Goal: Information Seeking & Learning: Learn about a topic

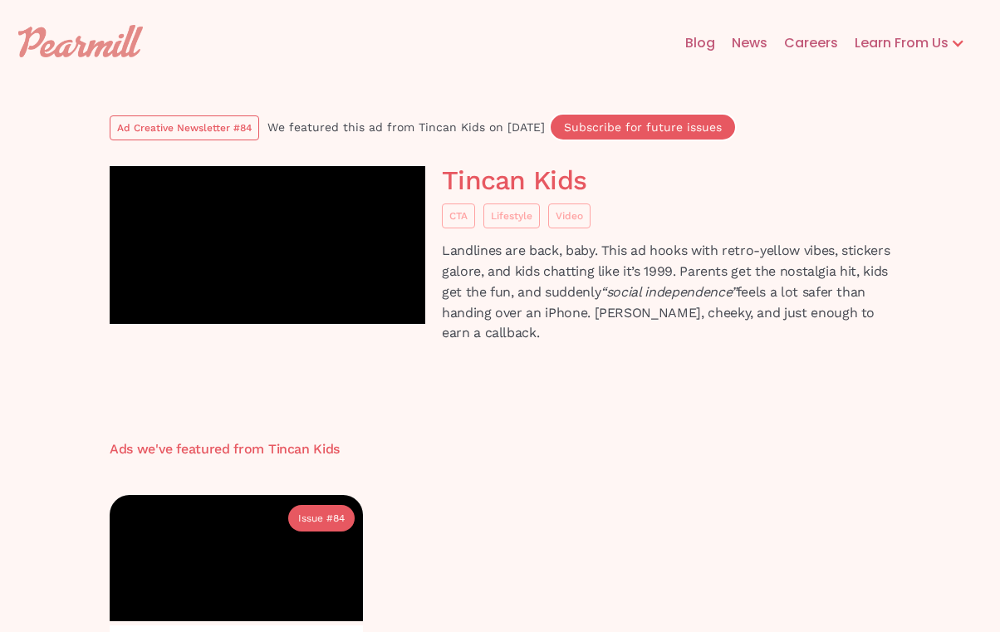
click at [204, 120] on div "Ad Creative Newsletter #84" at bounding box center [184, 128] width 135 height 17
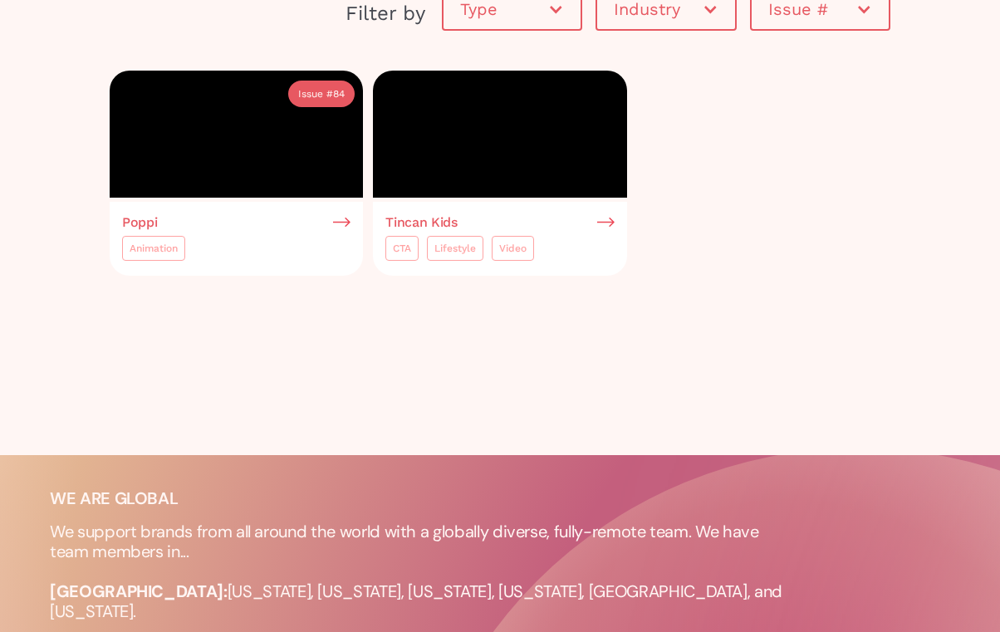
scroll to position [371, 0]
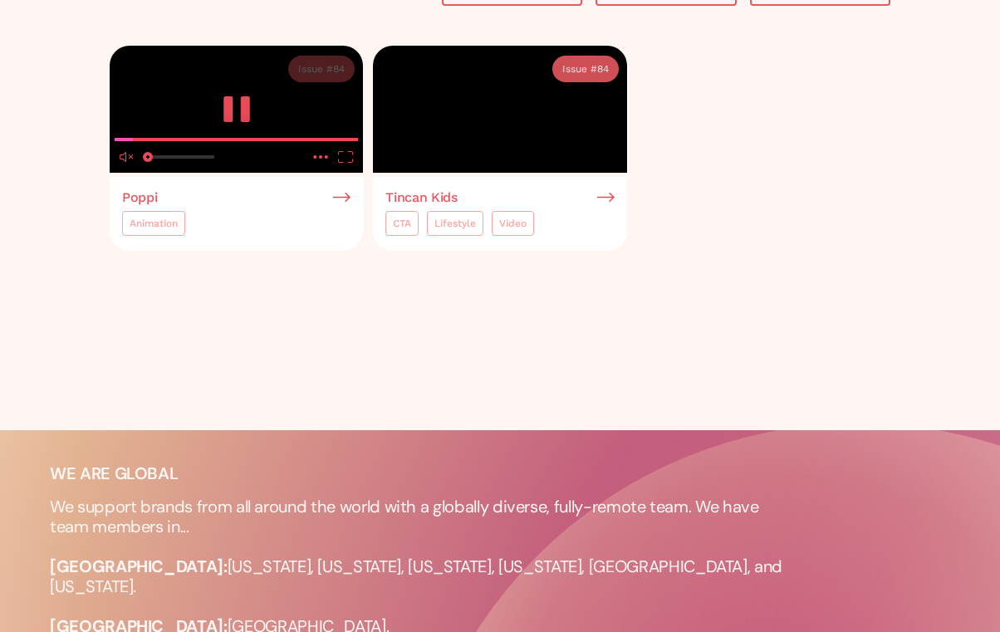
click at [220, 173] on video at bounding box center [236, 109] width 253 height 127
click at [234, 173] on video at bounding box center [236, 109] width 253 height 127
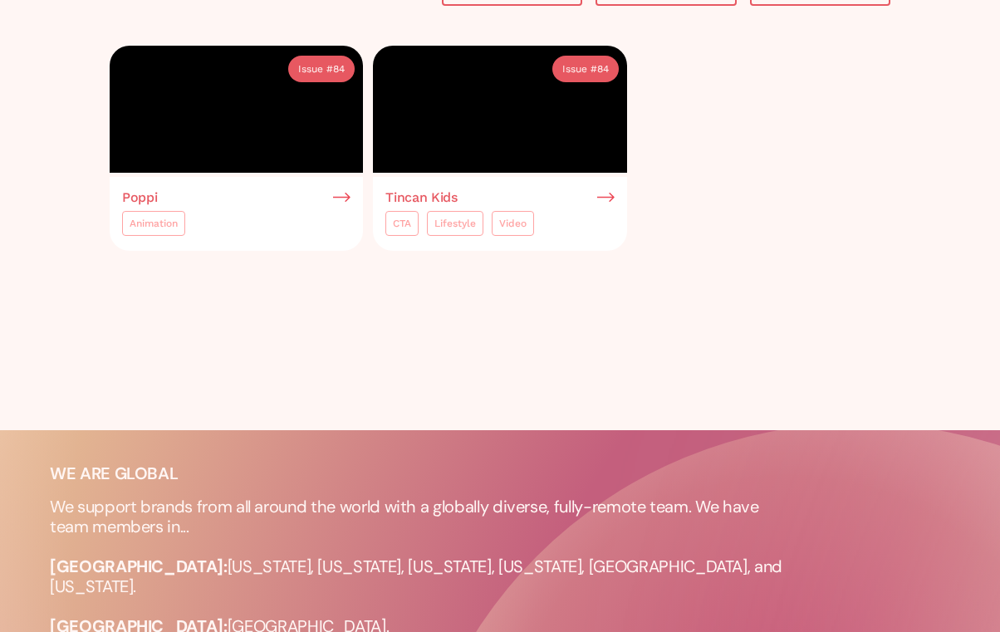
click at [345, 205] on img at bounding box center [341, 197] width 17 height 15
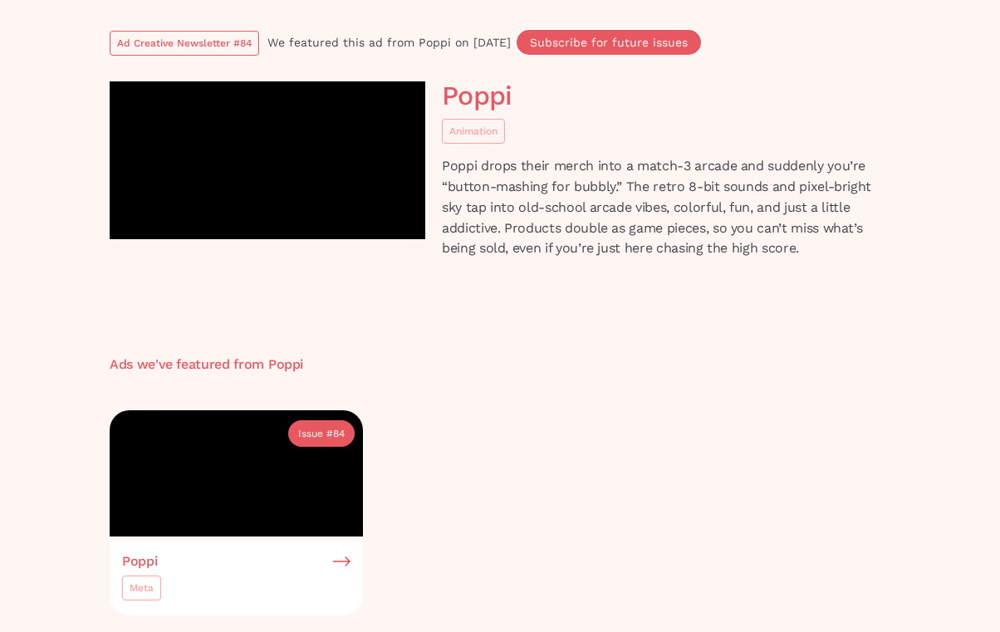
scroll to position [81, 0]
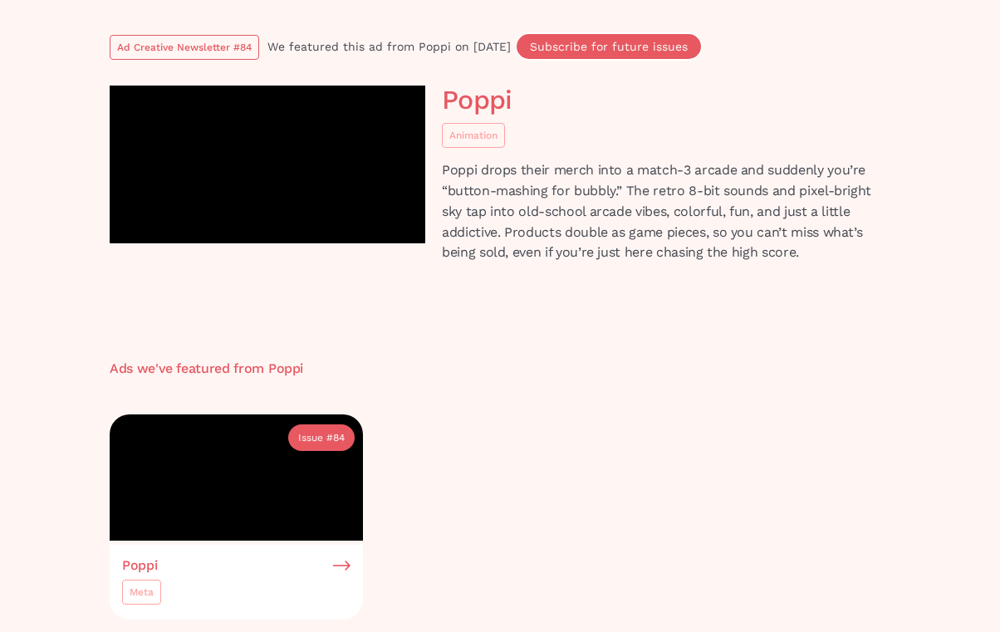
click at [194, 37] on link "Ad Creative Newsletter #84" at bounding box center [184, 47] width 149 height 25
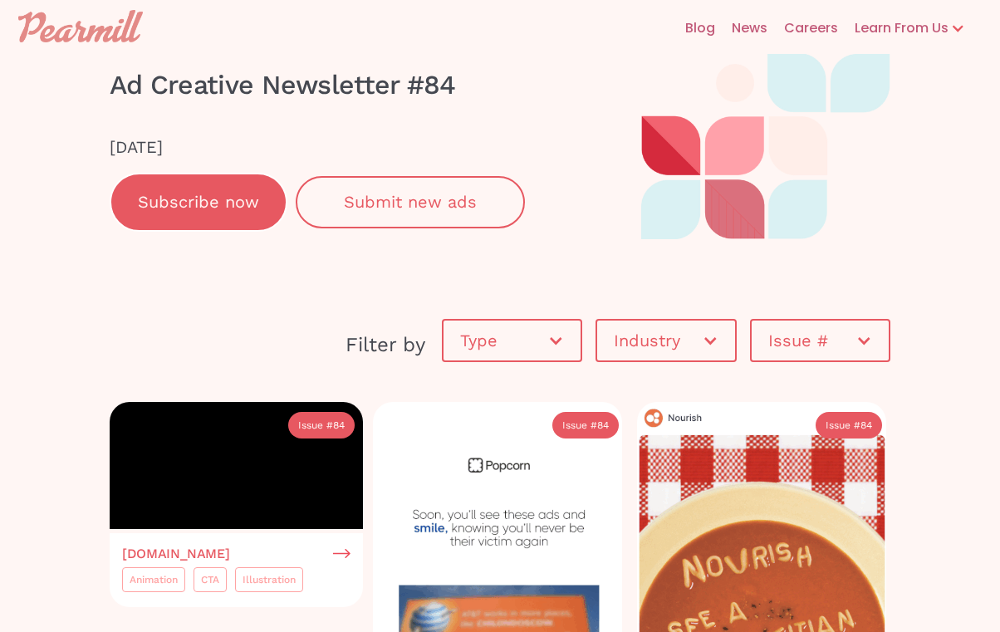
scroll to position [110, 0]
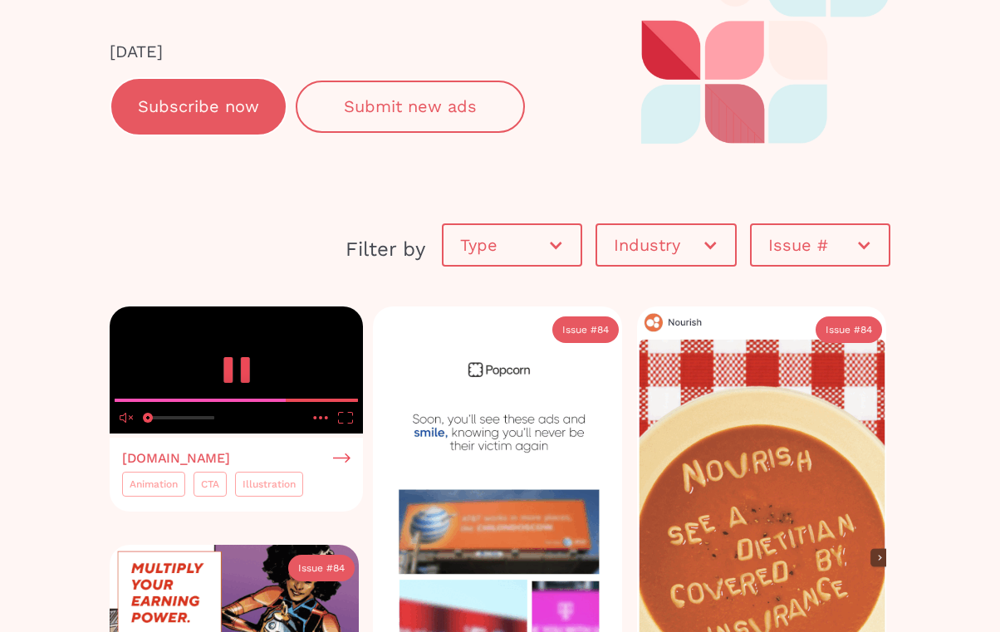
click at [174, 413] on video at bounding box center [236, 369] width 253 height 127
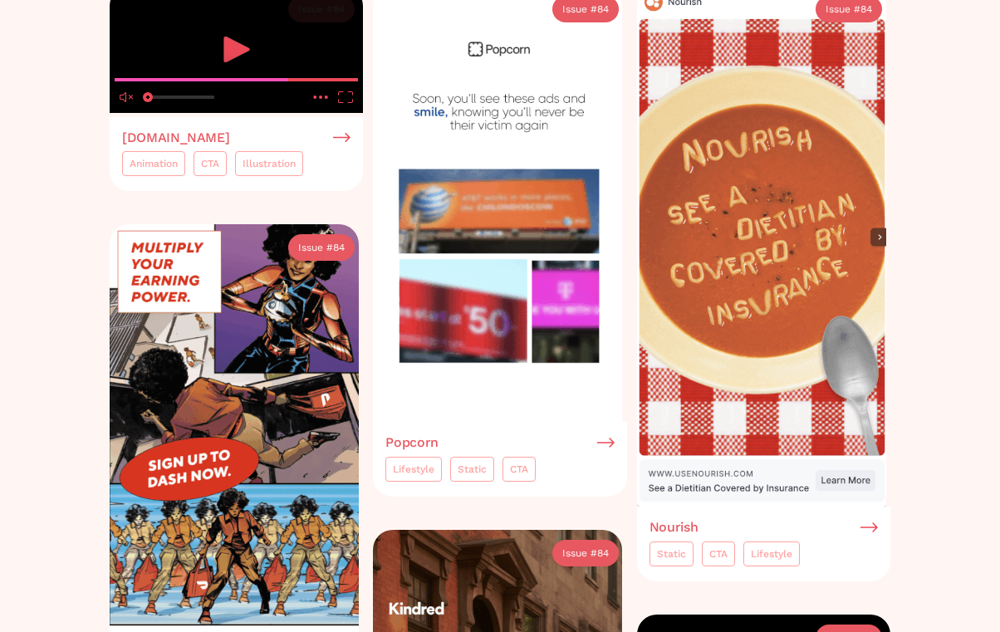
scroll to position [576, 0]
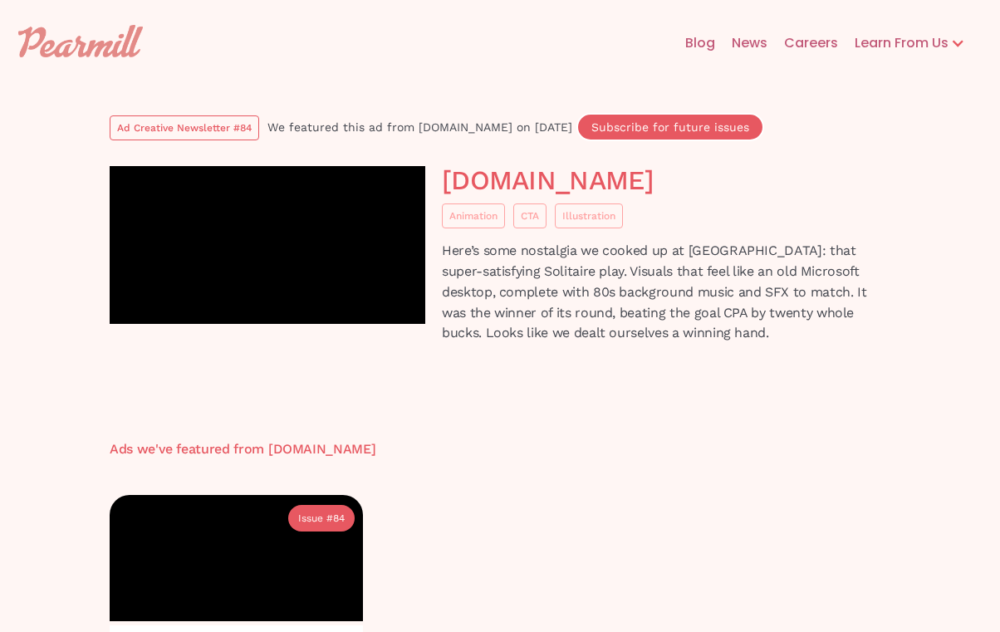
click at [209, 123] on div "Ad Creative Newsletter #84" at bounding box center [184, 128] width 135 height 17
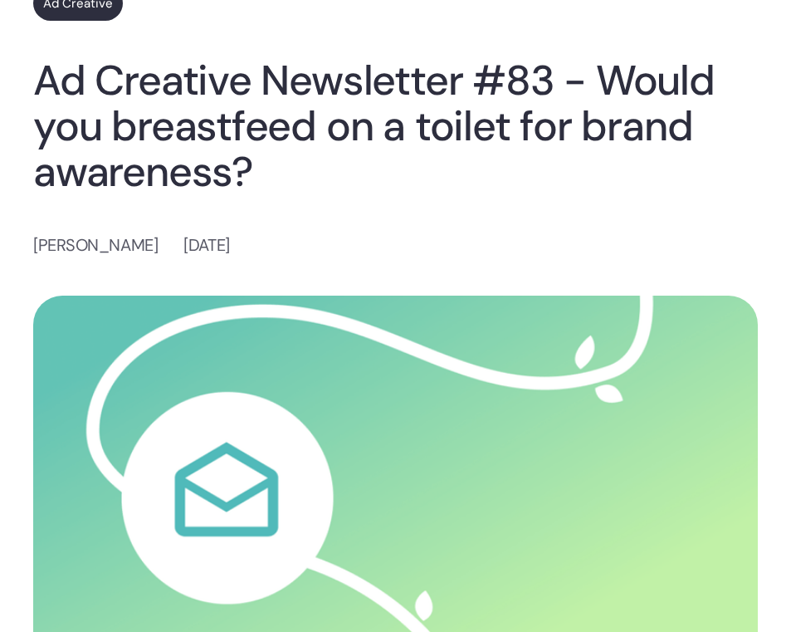
scroll to position [107, 0]
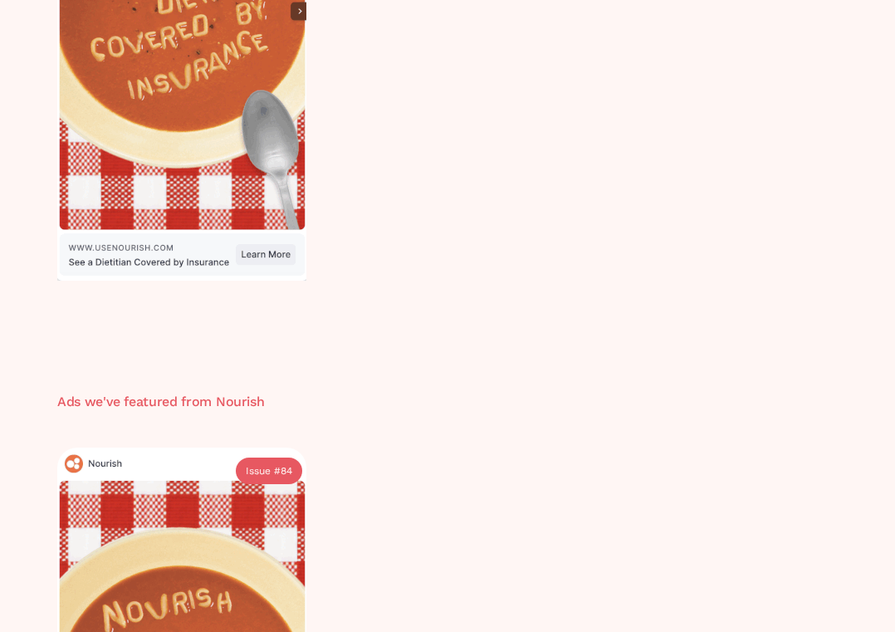
scroll to position [32, 0]
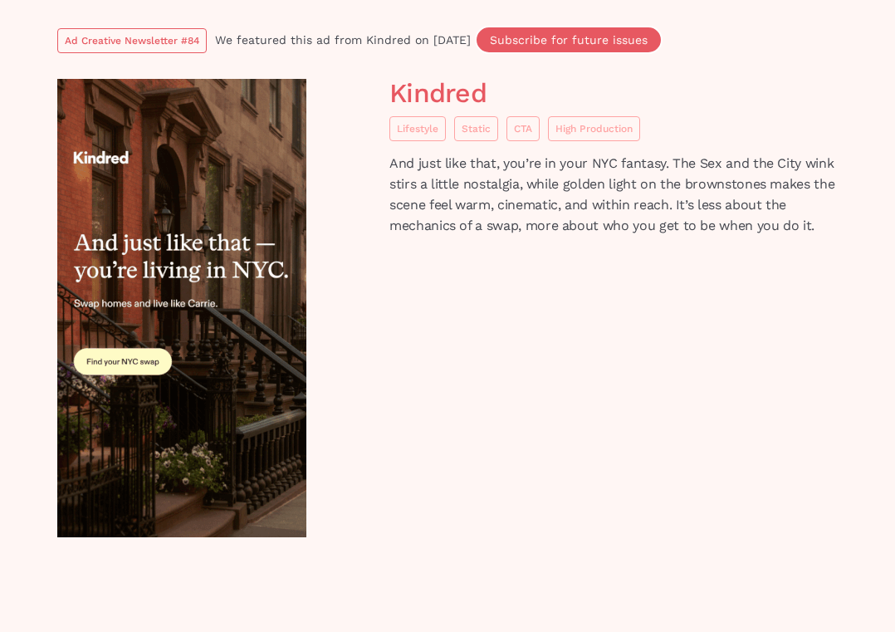
scroll to position [86, 0]
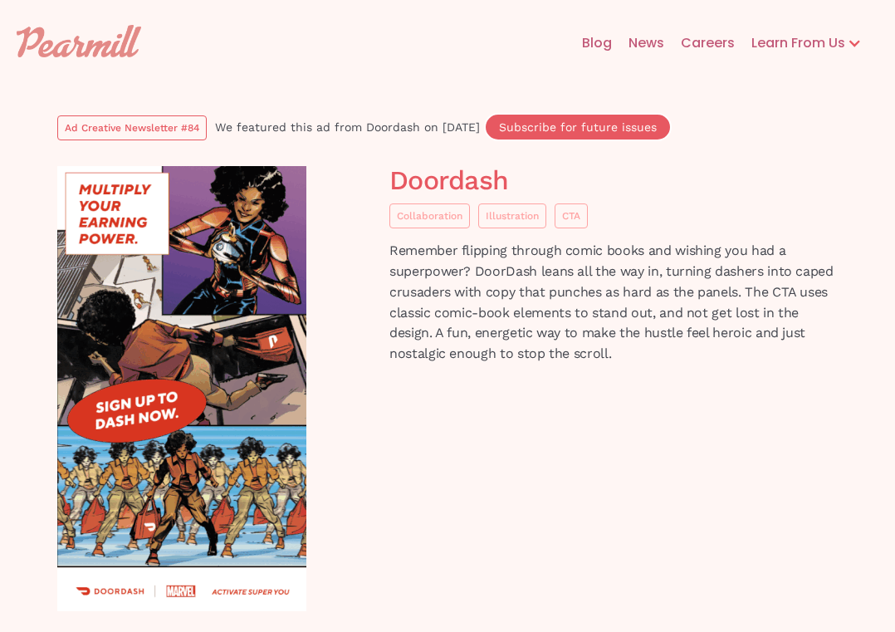
scroll to position [196, 0]
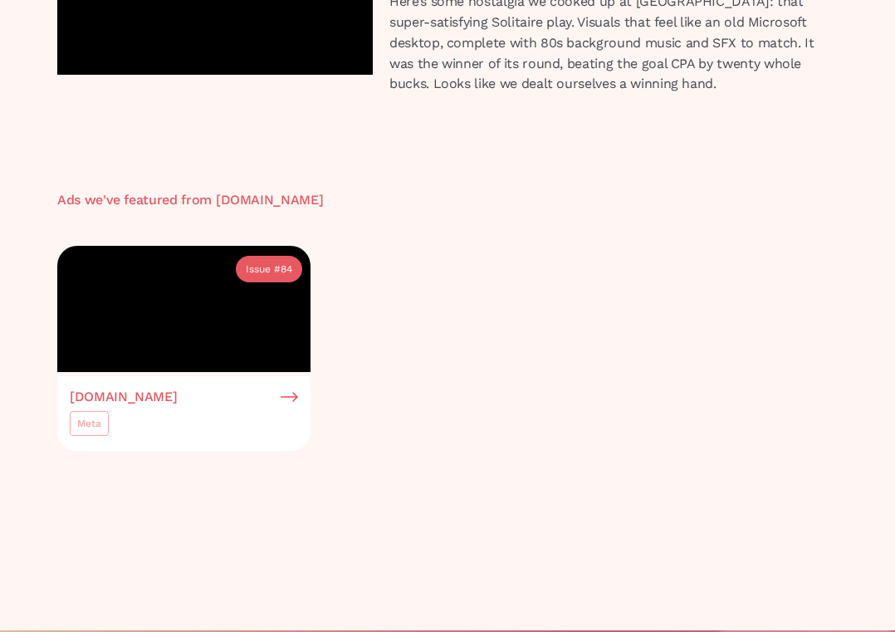
scroll to position [242, 0]
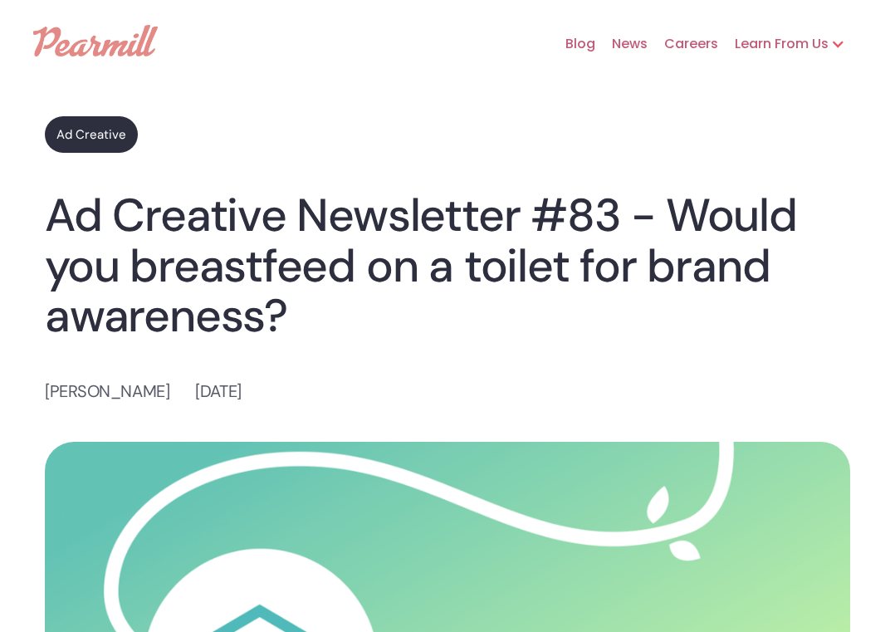
click at [86, 136] on link "Ad Creative" at bounding box center [91, 134] width 93 height 37
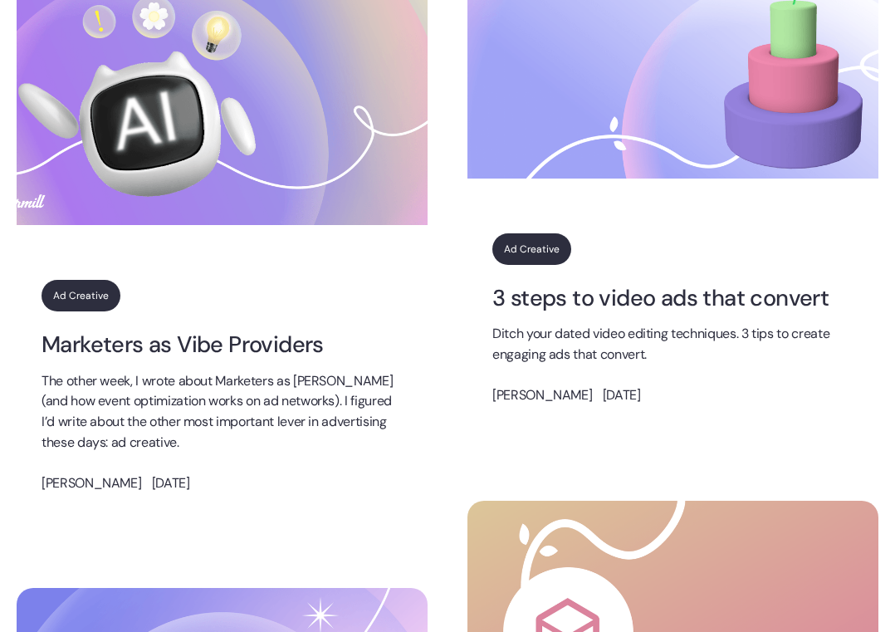
scroll to position [1332, 0]
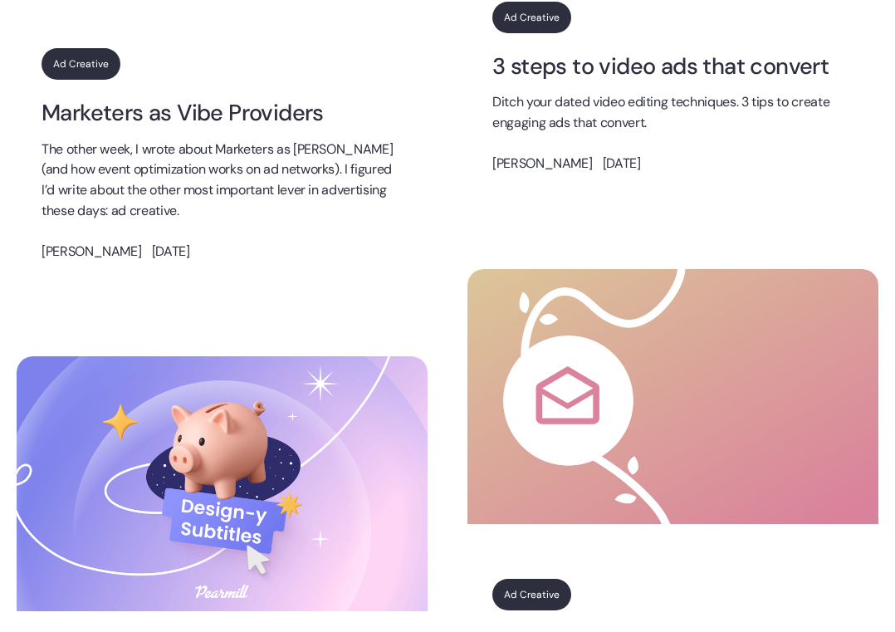
click at [532, 463] on img at bounding box center [673, 396] width 411 height 255
click at [603, 378] on img at bounding box center [673, 396] width 411 height 255
click at [541, 585] on link "Ad Creative" at bounding box center [531, 595] width 79 height 32
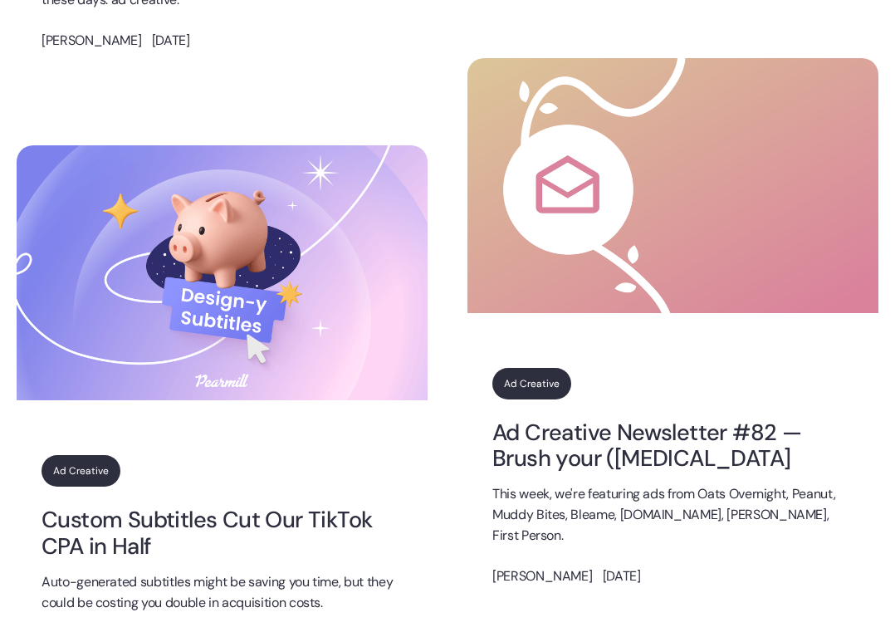
scroll to position [1542, 0]
click at [590, 227] on img at bounding box center [673, 186] width 411 height 255
click at [574, 466] on link "Ad Creative Newsletter #82 — Brush your (leg) hair" at bounding box center [672, 446] width 361 height 52
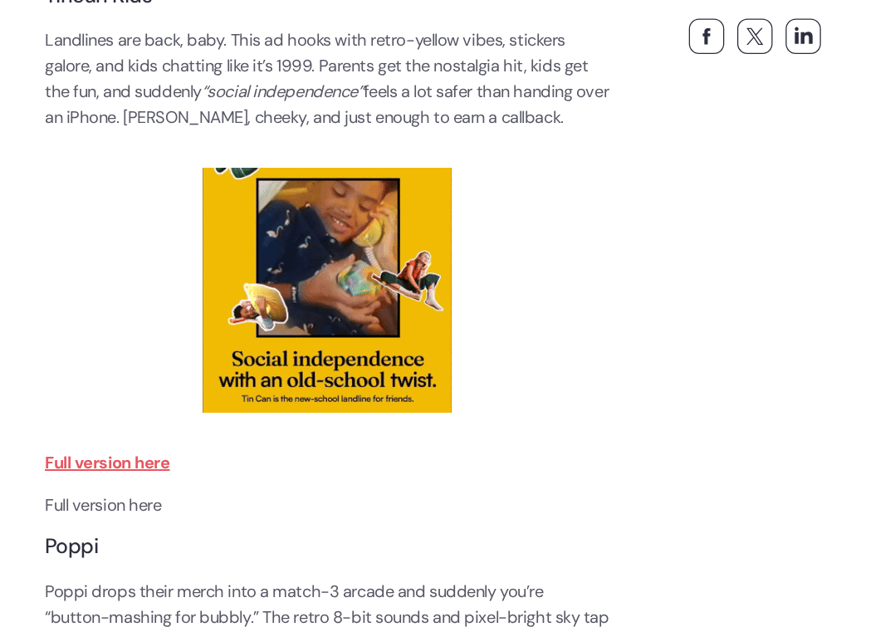
scroll to position [897, 0]
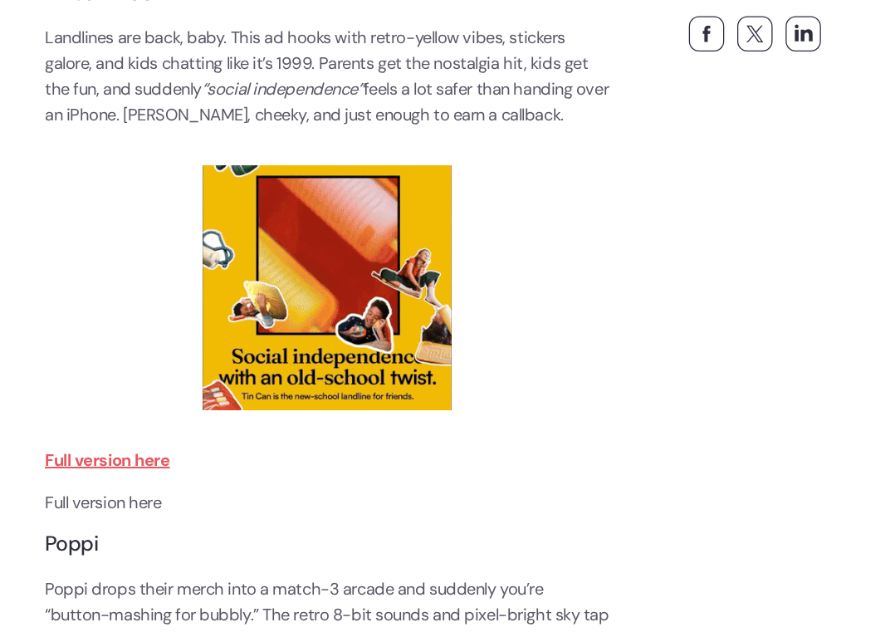
click at [124, 463] on strong "Full version here" at bounding box center [107, 460] width 125 height 22
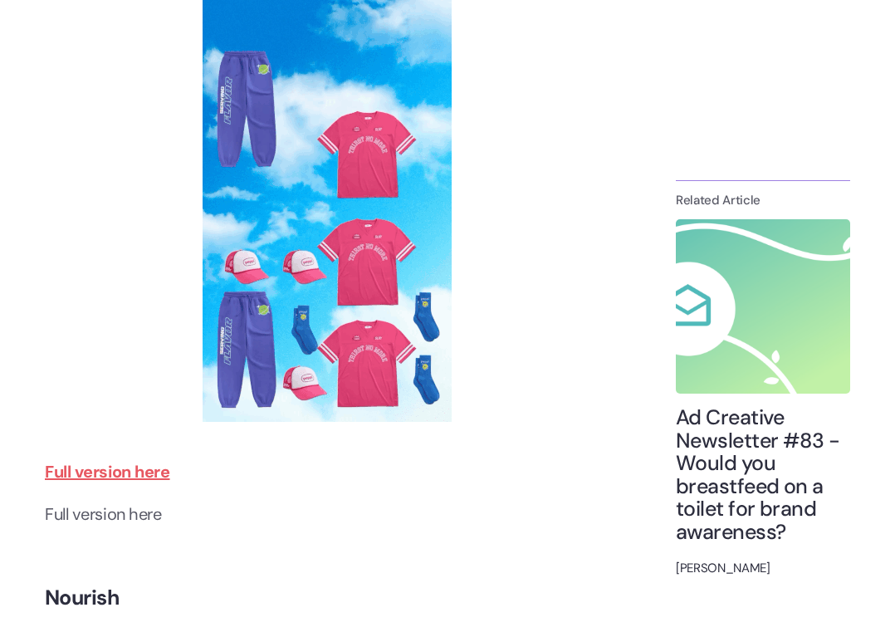
scroll to position [1661, 0]
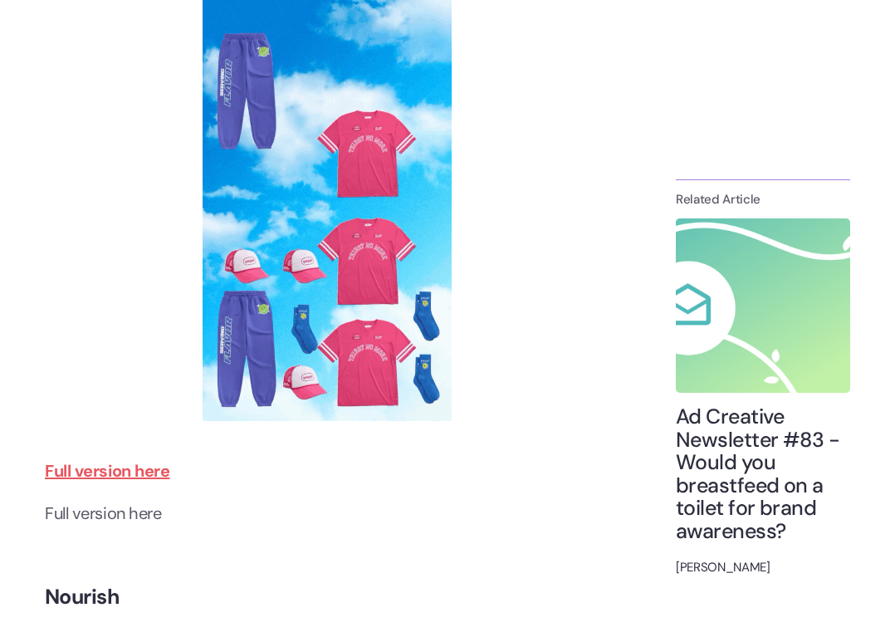
click at [136, 473] on strong "Full version here" at bounding box center [107, 471] width 125 height 22
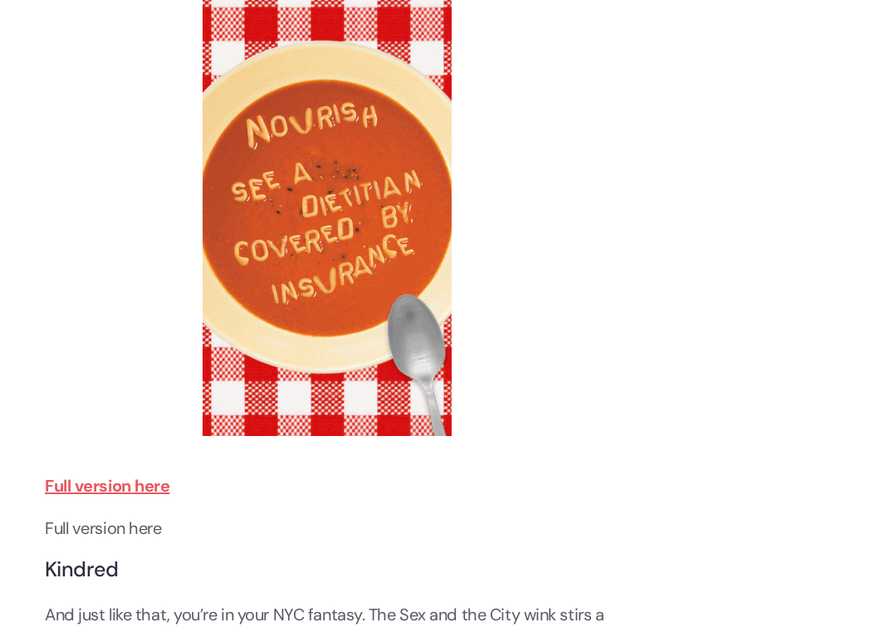
scroll to position [2464, 0]
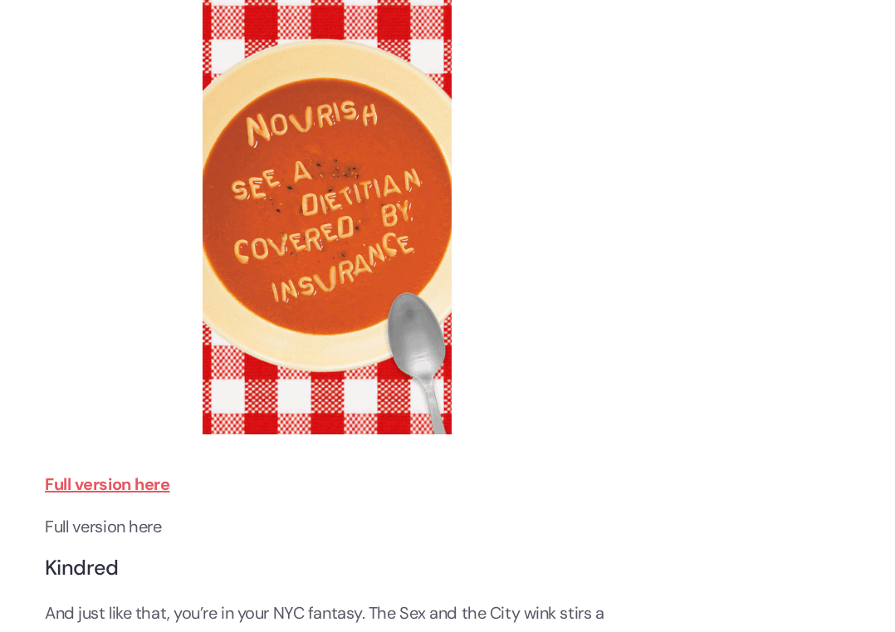
click at [133, 490] on strong "Full version here" at bounding box center [107, 484] width 125 height 22
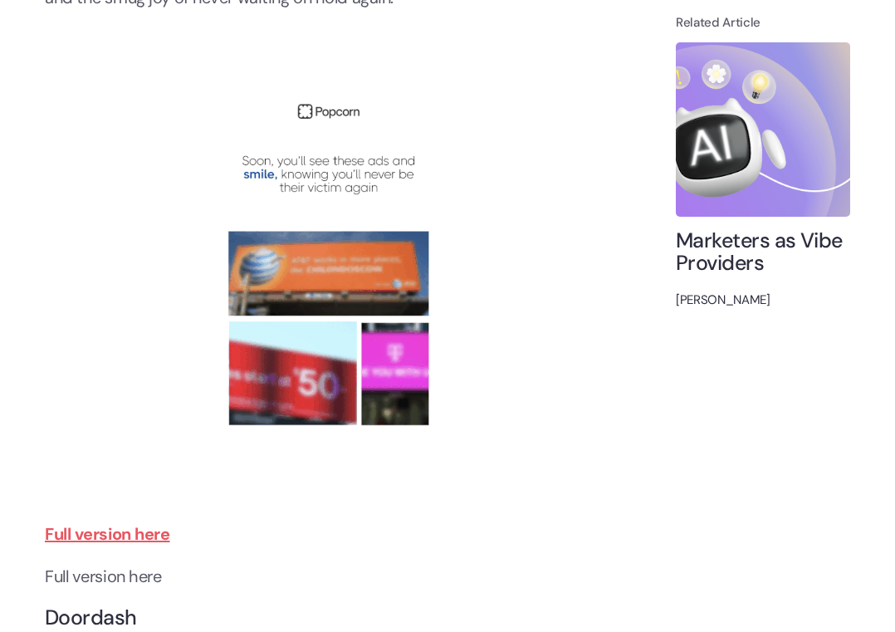
scroll to position [4243, 0]
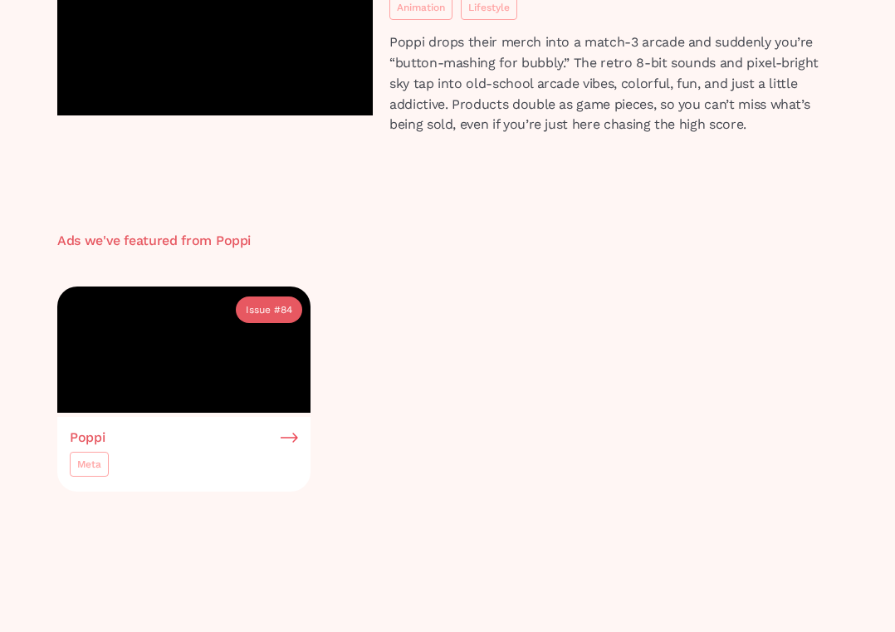
scroll to position [214, 0]
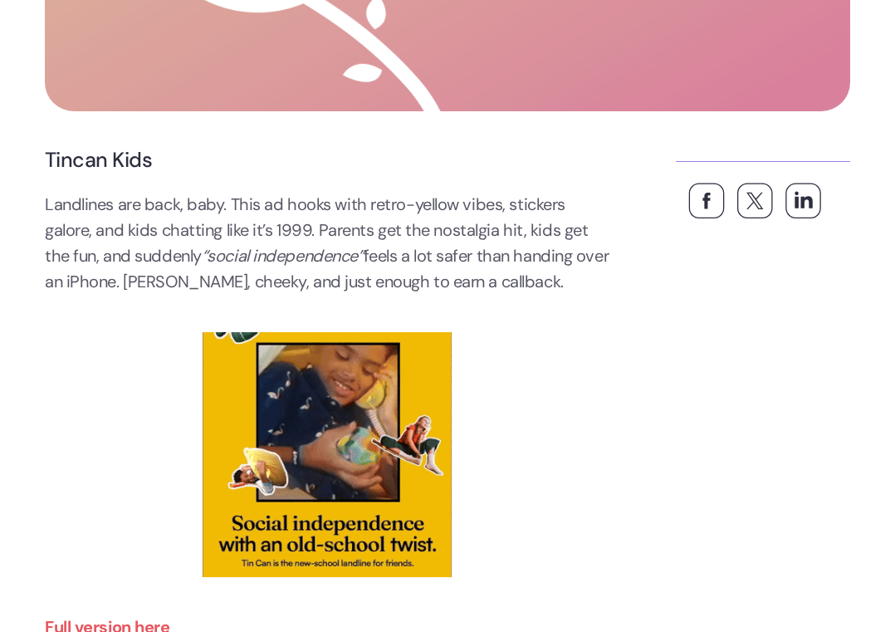
scroll to position [850, 0]
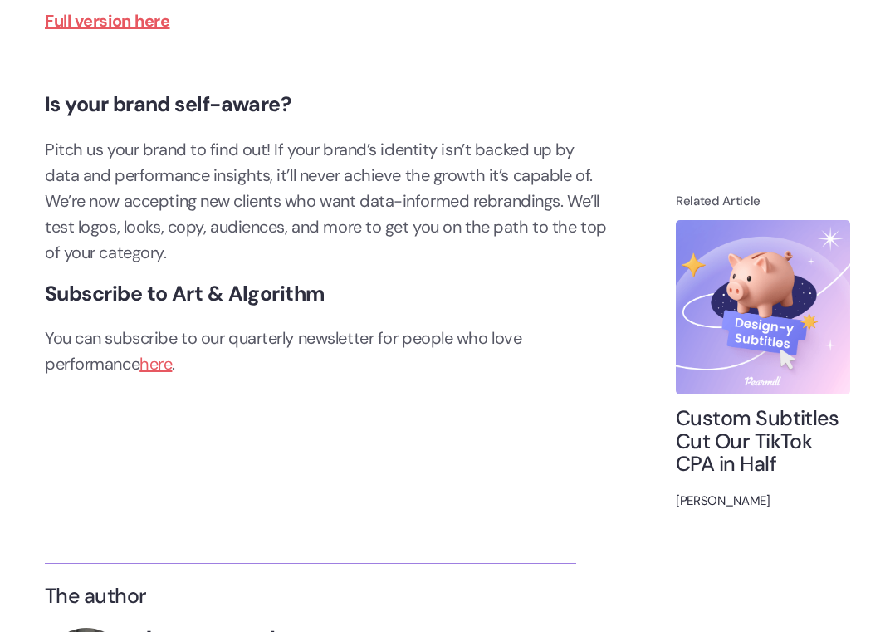
scroll to position [5864, 0]
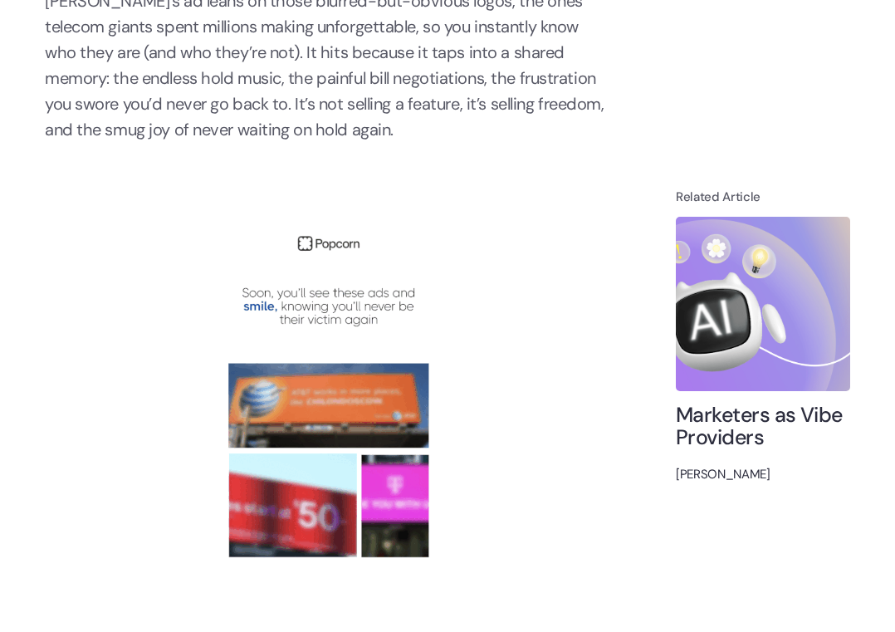
scroll to position [3971, 0]
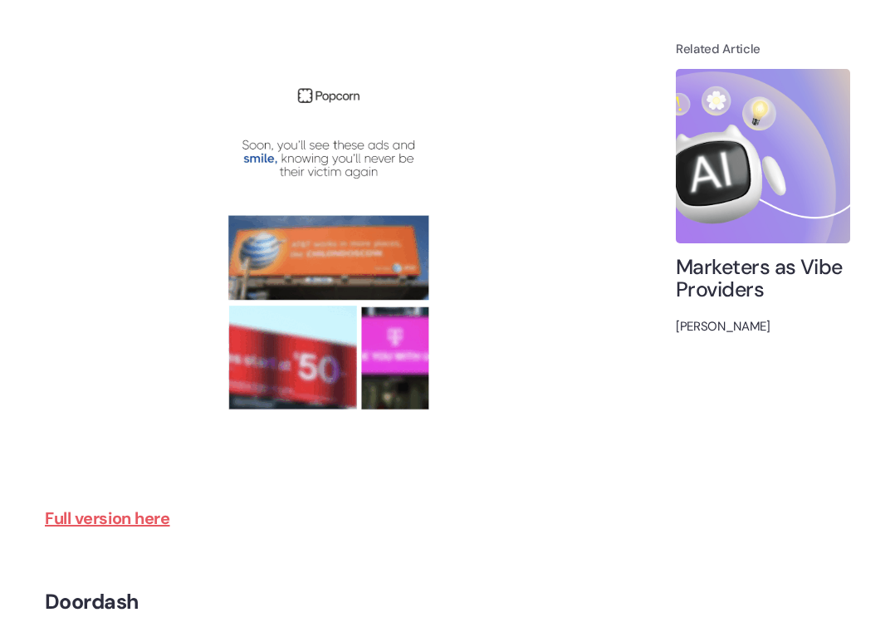
click at [146, 521] on strong "Full version here" at bounding box center [107, 518] width 125 height 22
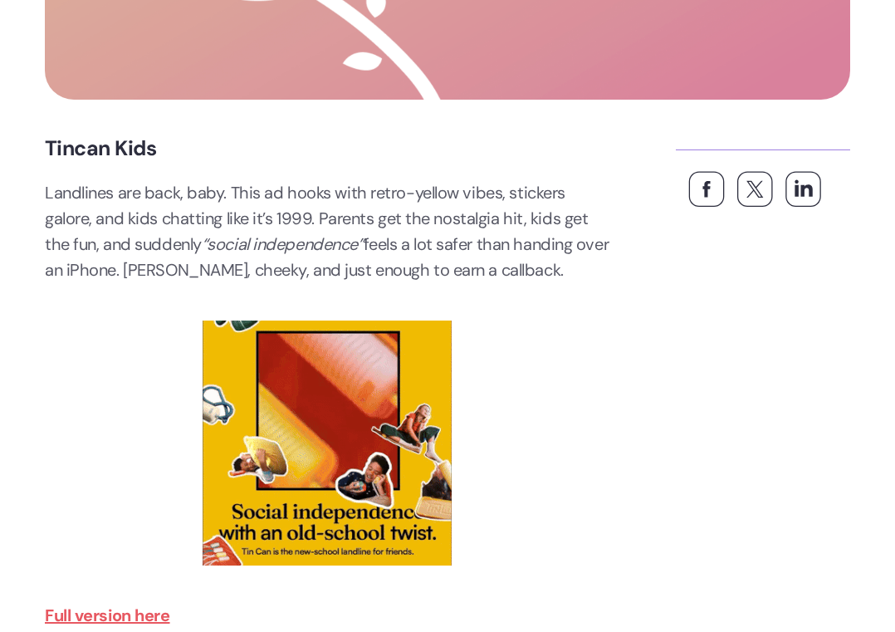
scroll to position [0, 0]
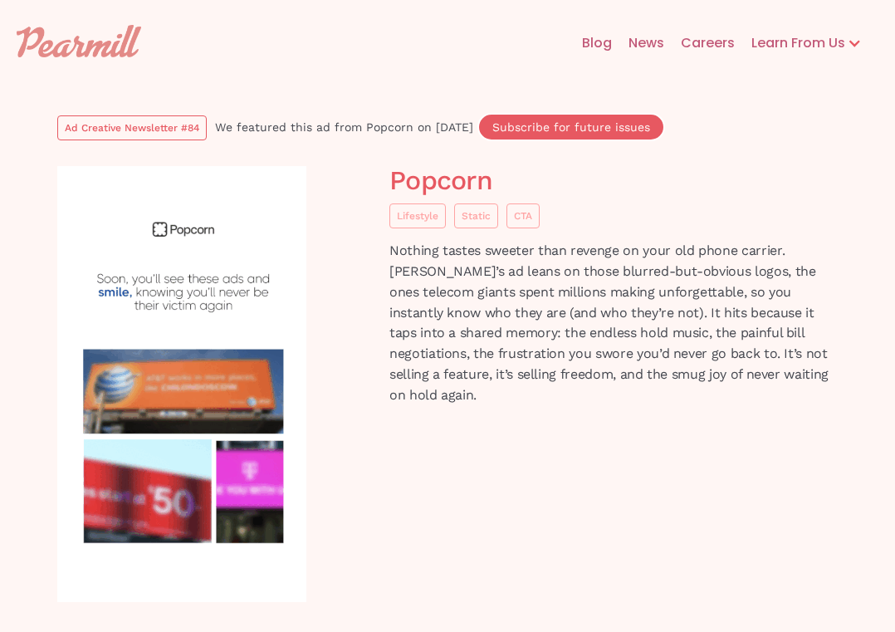
click at [173, 117] on link "Ad Creative Newsletter #84" at bounding box center [131, 127] width 149 height 25
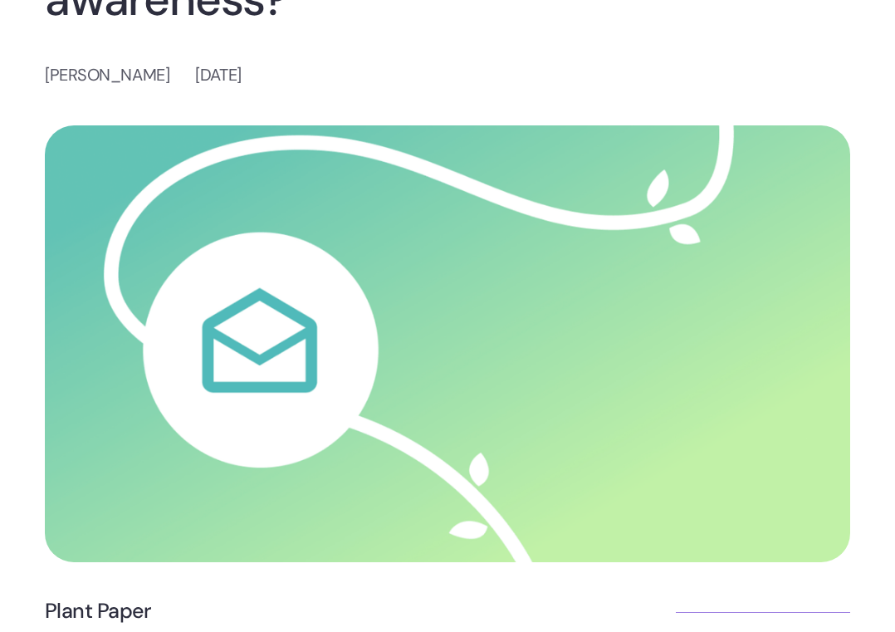
scroll to position [69, 0]
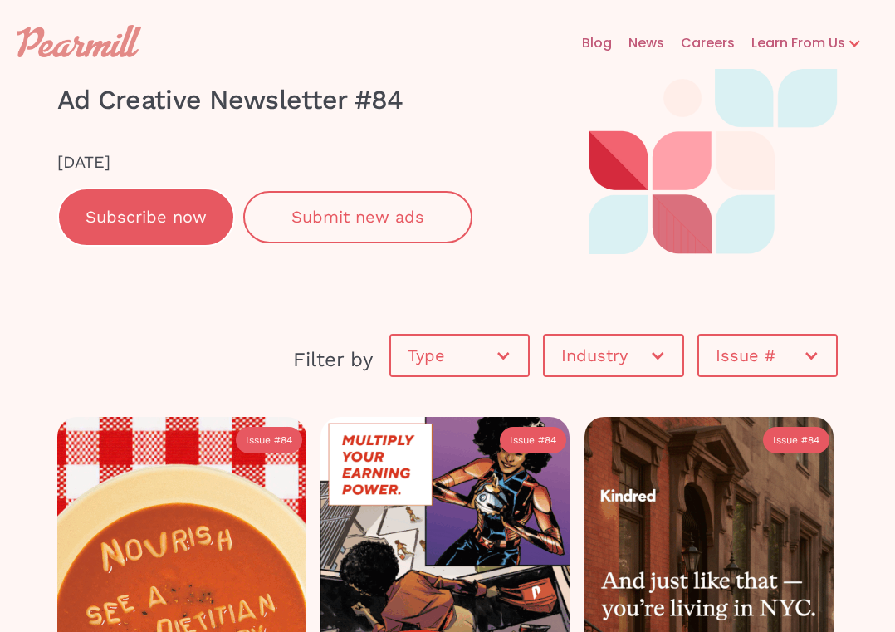
click at [605, 42] on link "Blog" at bounding box center [589, 43] width 47 height 53
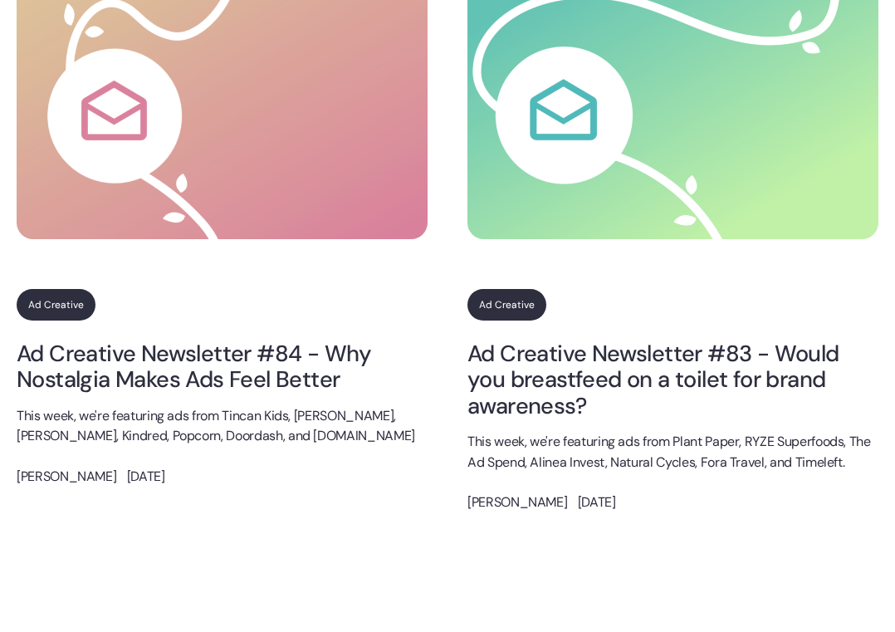
scroll to position [1703, 0]
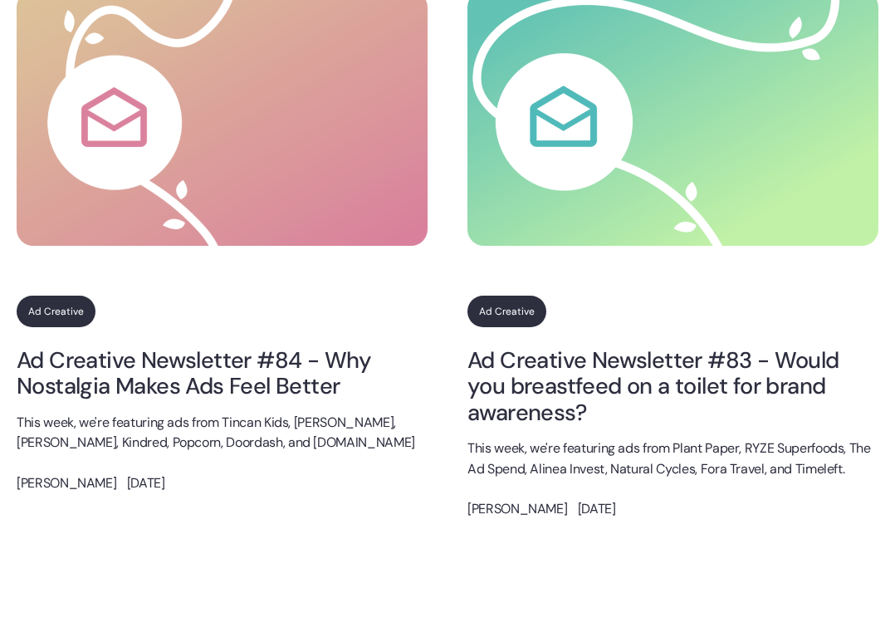
click at [253, 359] on link "Ad Creative Newsletter #84 - Why Nostalgia Makes Ads Feel Better" at bounding box center [222, 373] width 411 height 52
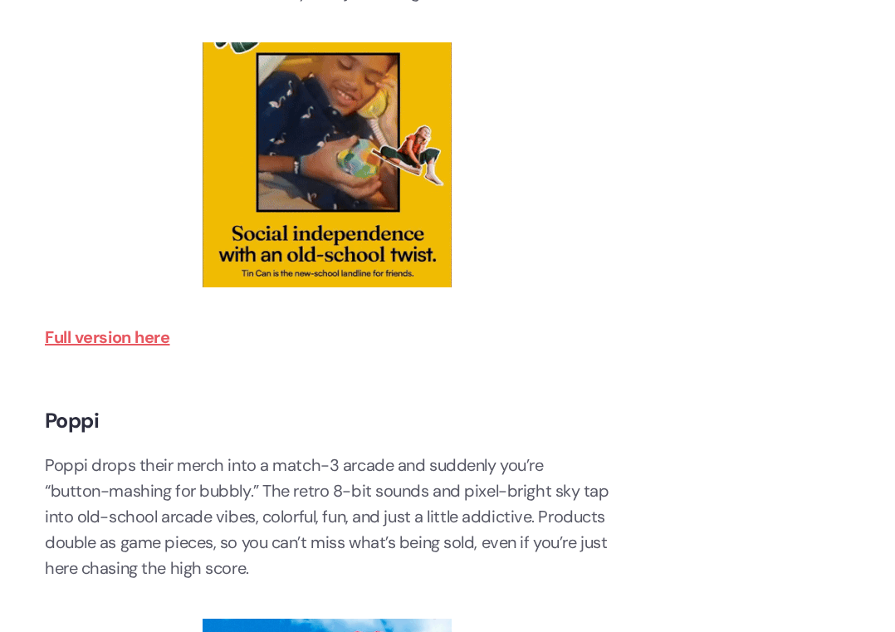
scroll to position [746, 0]
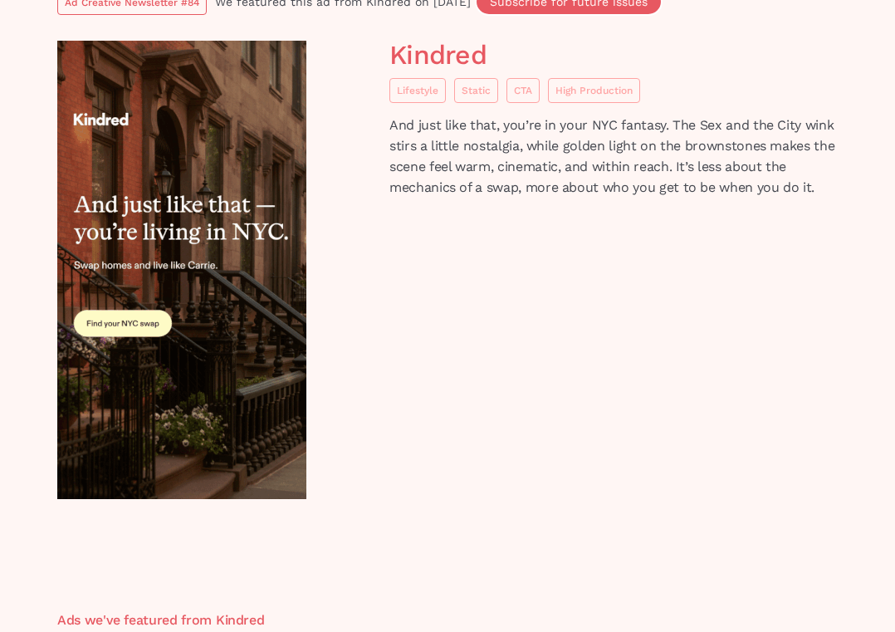
scroll to position [153, 0]
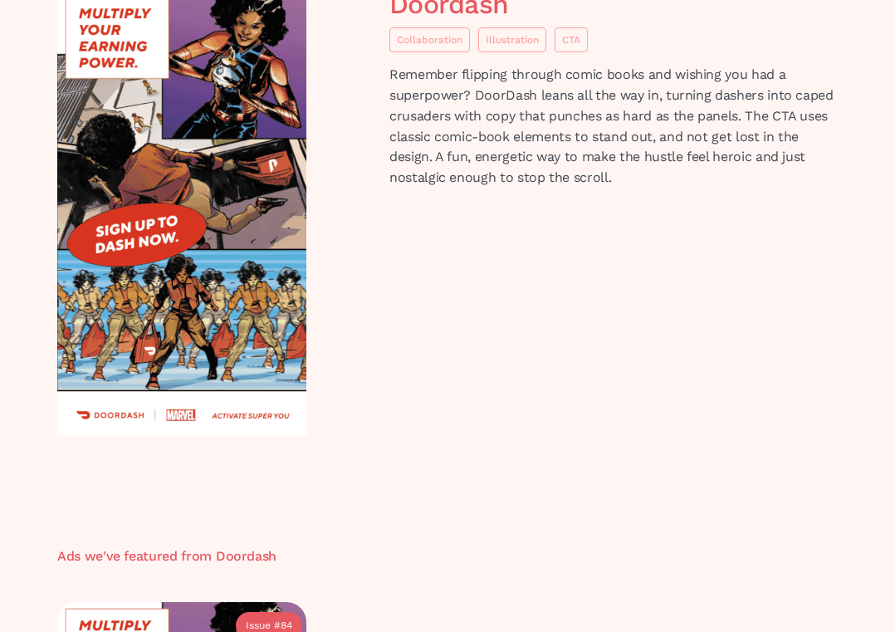
scroll to position [175, 0]
